Goal: Transaction & Acquisition: Purchase product/service

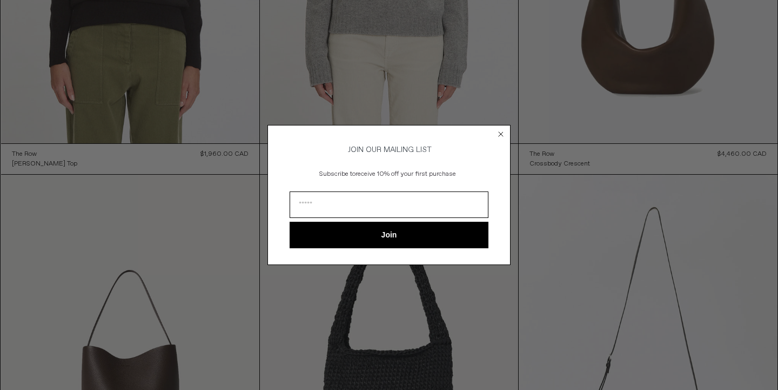
scroll to position [1539, 0]
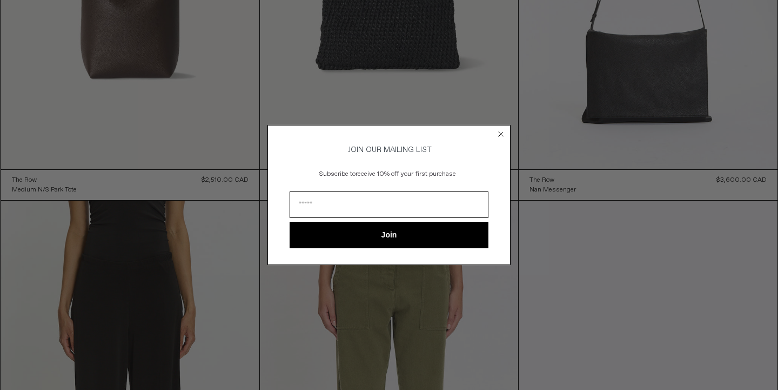
click at [731, 188] on div "Close dialog JOIN OUR MAILING LIST Subscribe to receive 10% off your first purc…" at bounding box center [389, 195] width 778 height 390
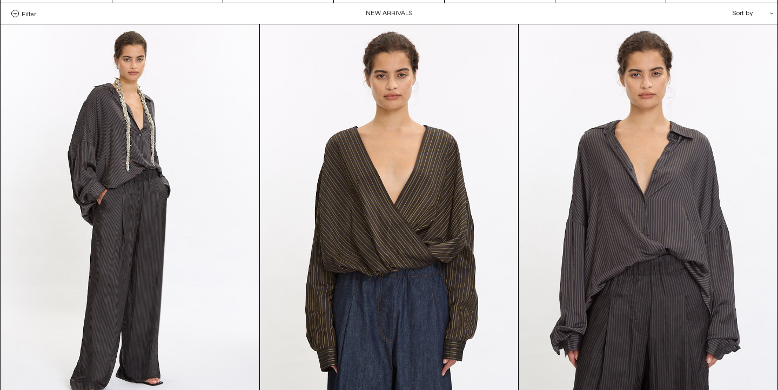
scroll to position [27, 0]
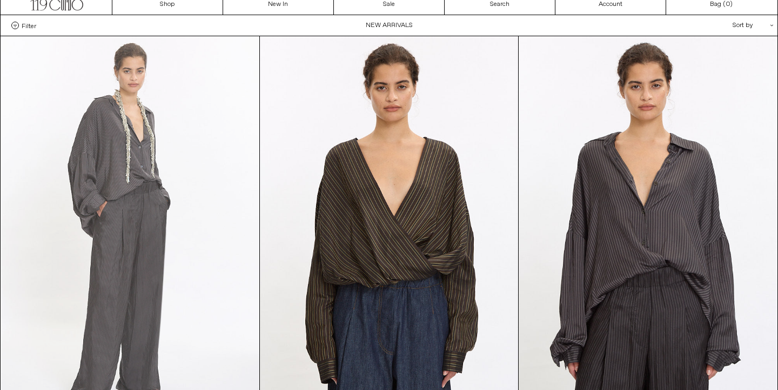
click at [191, 210] on at bounding box center [130, 230] width 258 height 388
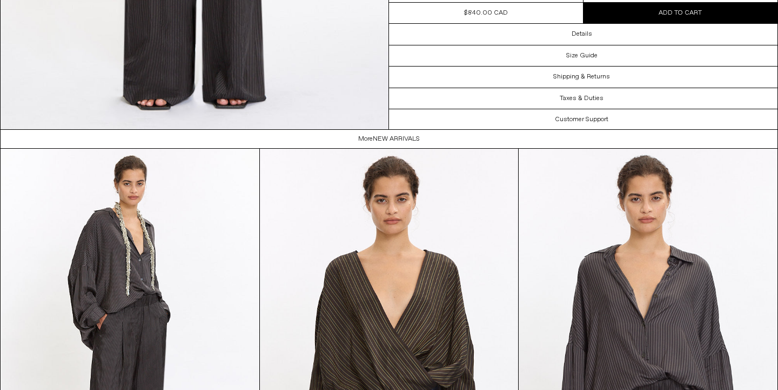
scroll to position [1842, 0]
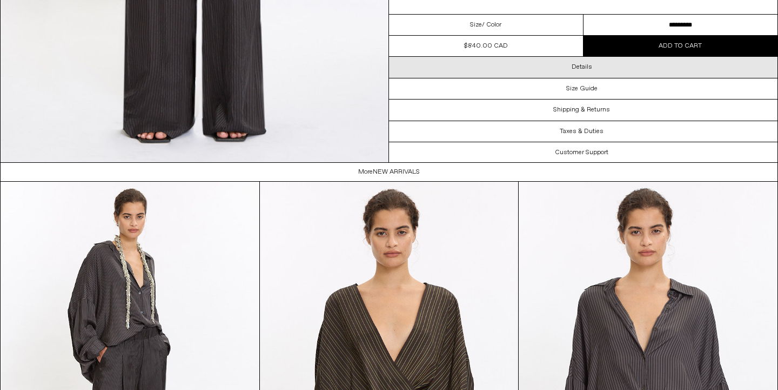
click at [619, 71] on div "Details" at bounding box center [583, 67] width 389 height 21
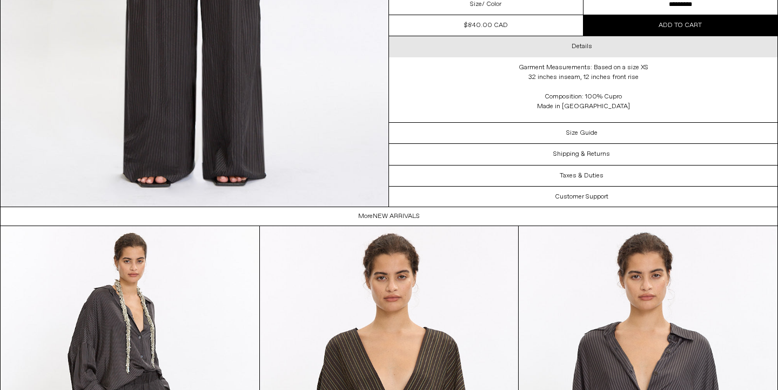
scroll to position [1778, 0]
